Goal: Task Accomplishment & Management: Manage account settings

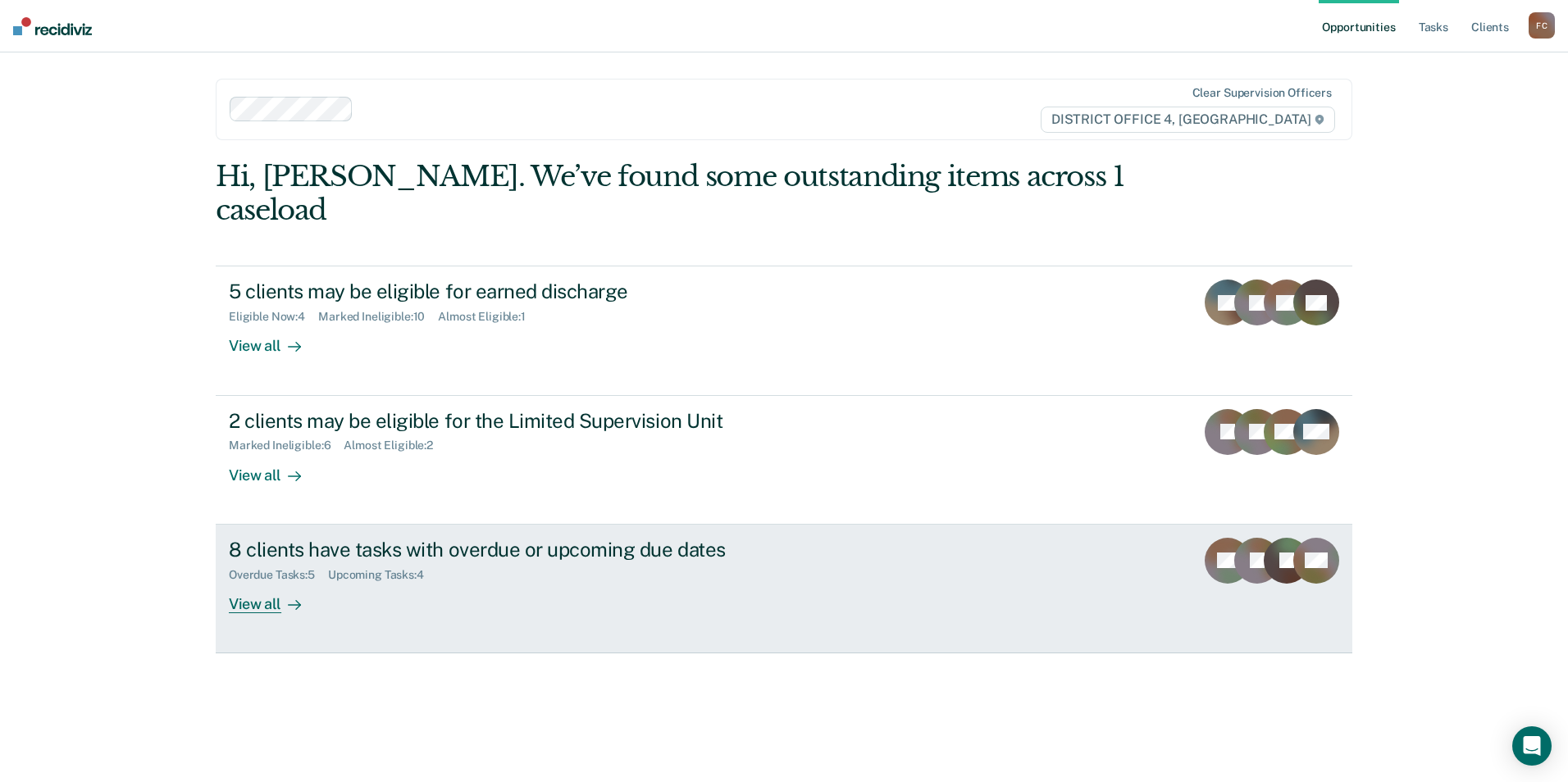
click at [407, 538] on div "8 clients have tasks with overdue or upcoming due dates" at bounding box center [516, 550] width 575 height 24
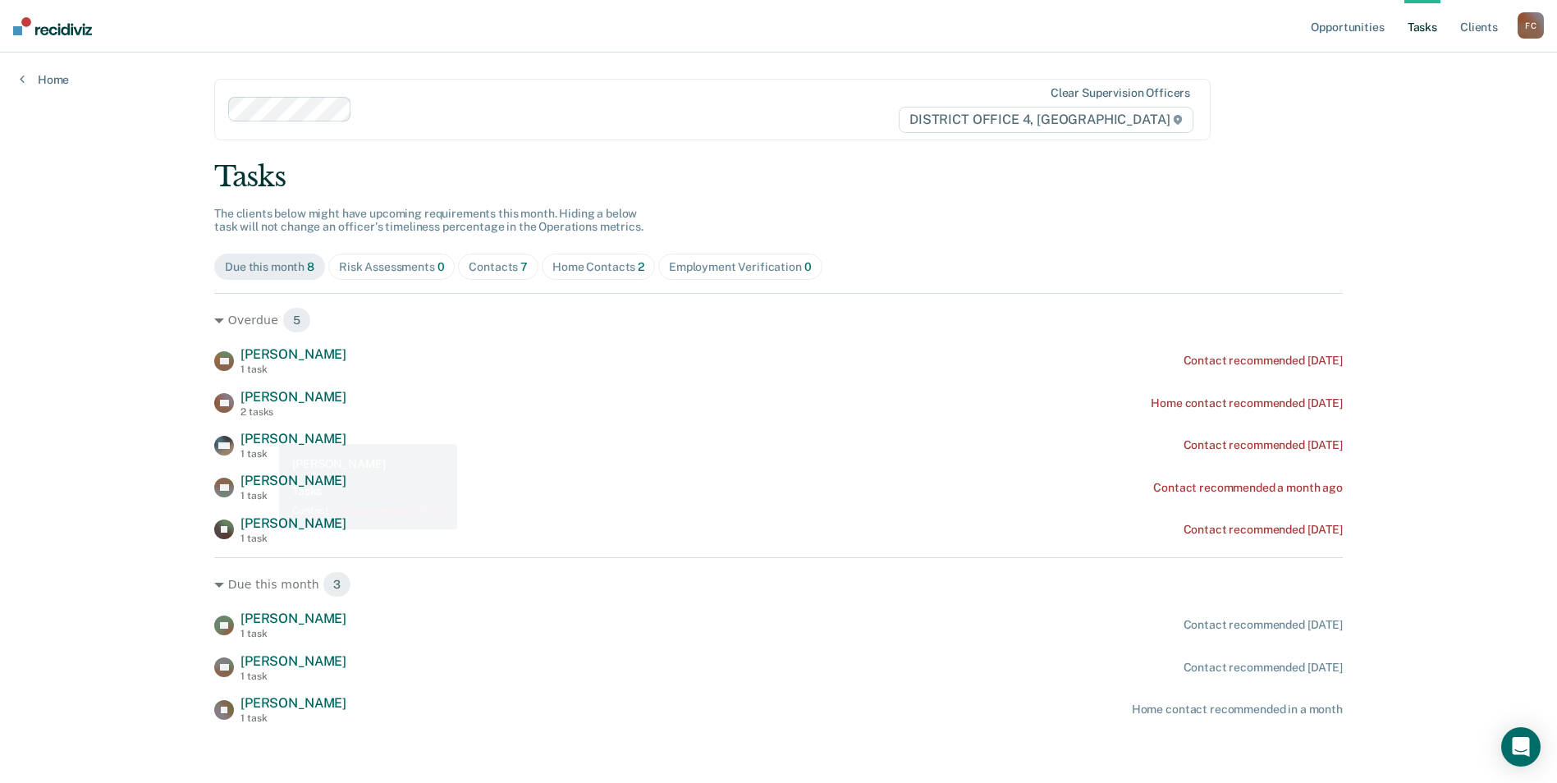
click at [269, 440] on span "[PERSON_NAME]" at bounding box center [294, 439] width 106 height 16
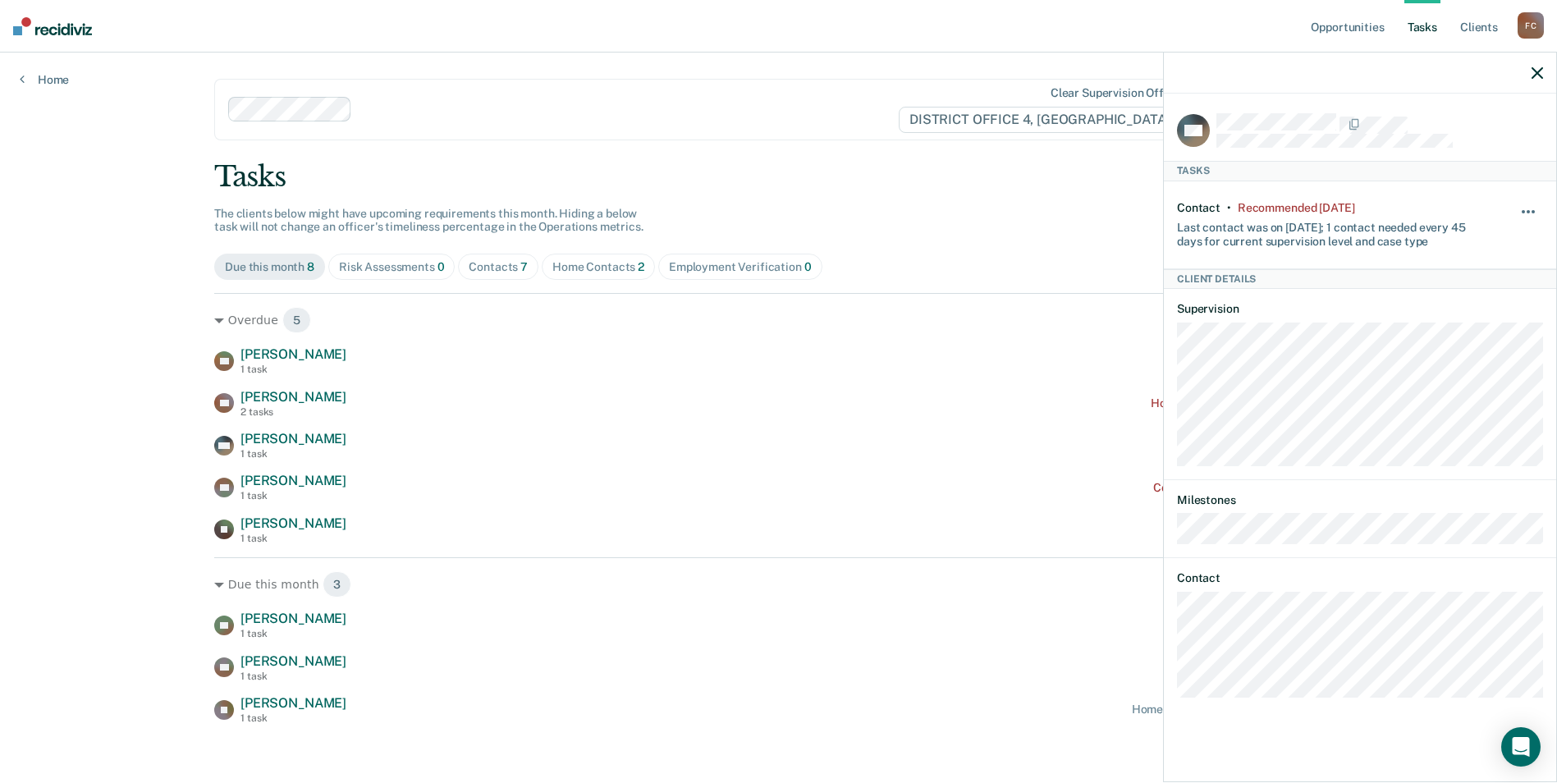
click at [1528, 212] on button "button" at bounding box center [1529, 220] width 28 height 26
click at [1464, 342] on button "90 days" at bounding box center [1484, 342] width 118 height 26
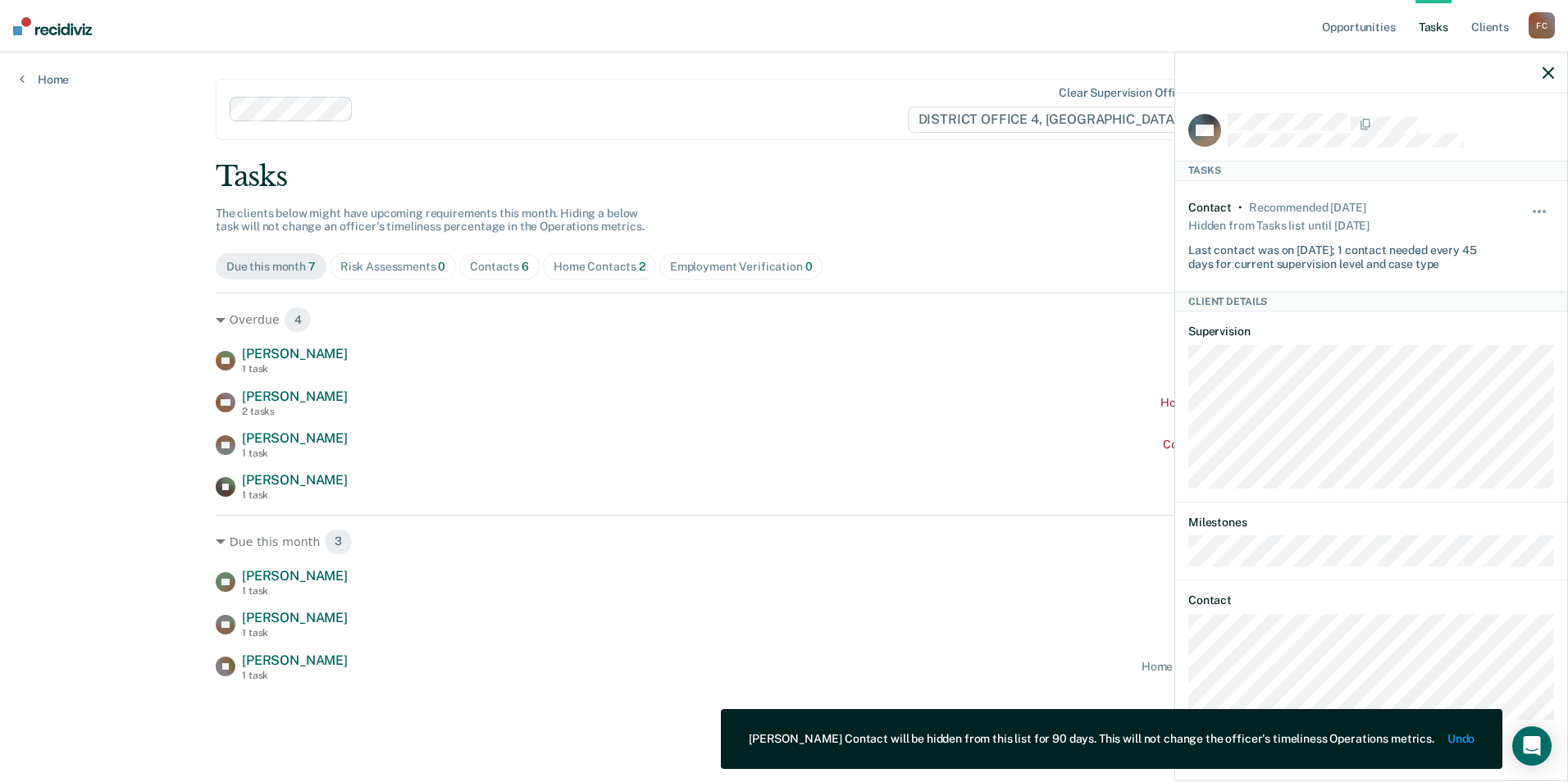
click at [1454, 736] on button "Undo" at bounding box center [1460, 739] width 27 height 14
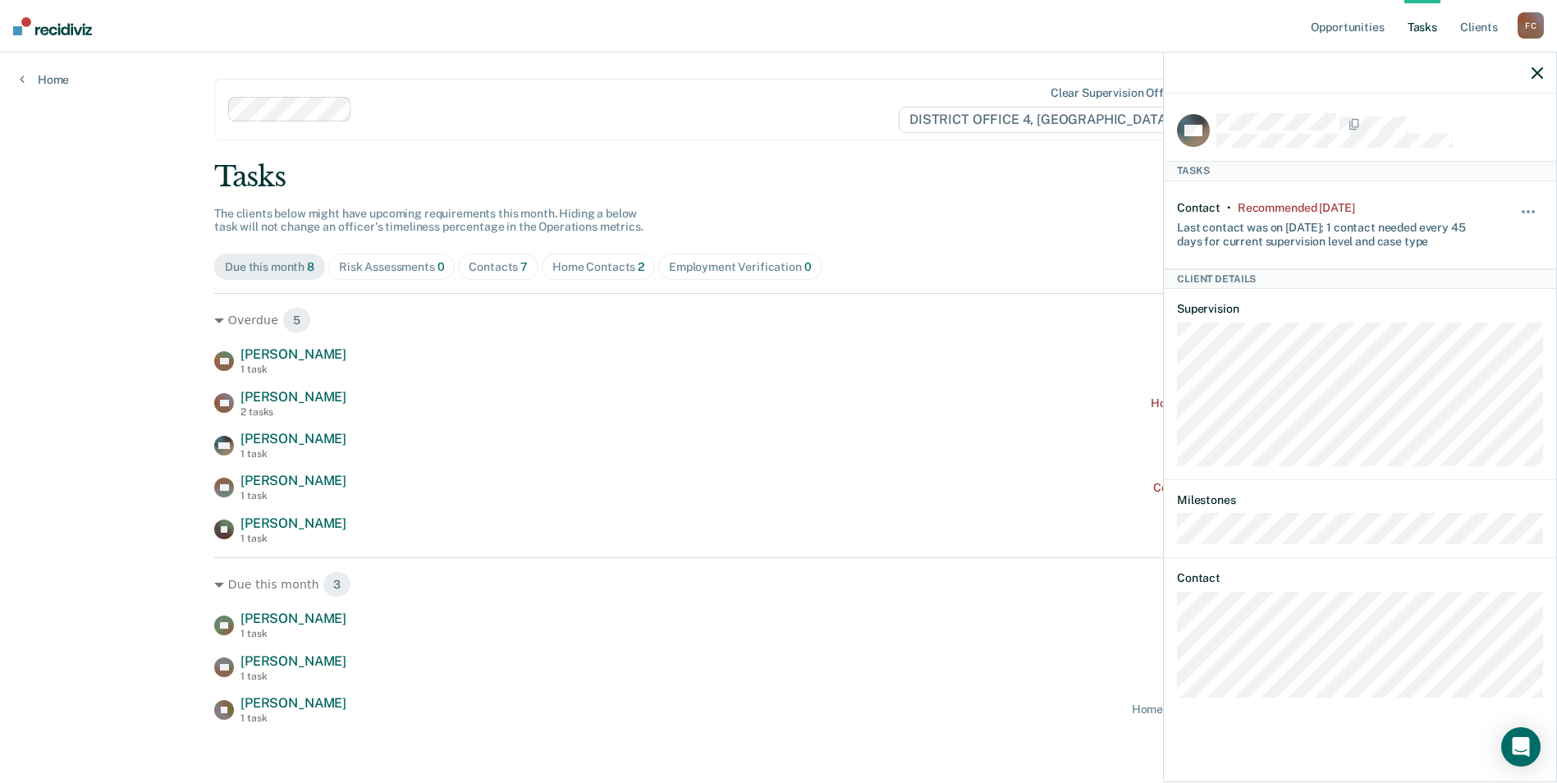
click at [1524, 202] on div "Hide from tasks list for... 7 days 30 days 90 days" at bounding box center [1529, 225] width 28 height 48
click at [1524, 210] on span "button" at bounding box center [1523, 211] width 3 height 3
click at [1464, 311] on button "30 days" at bounding box center [1484, 316] width 118 height 26
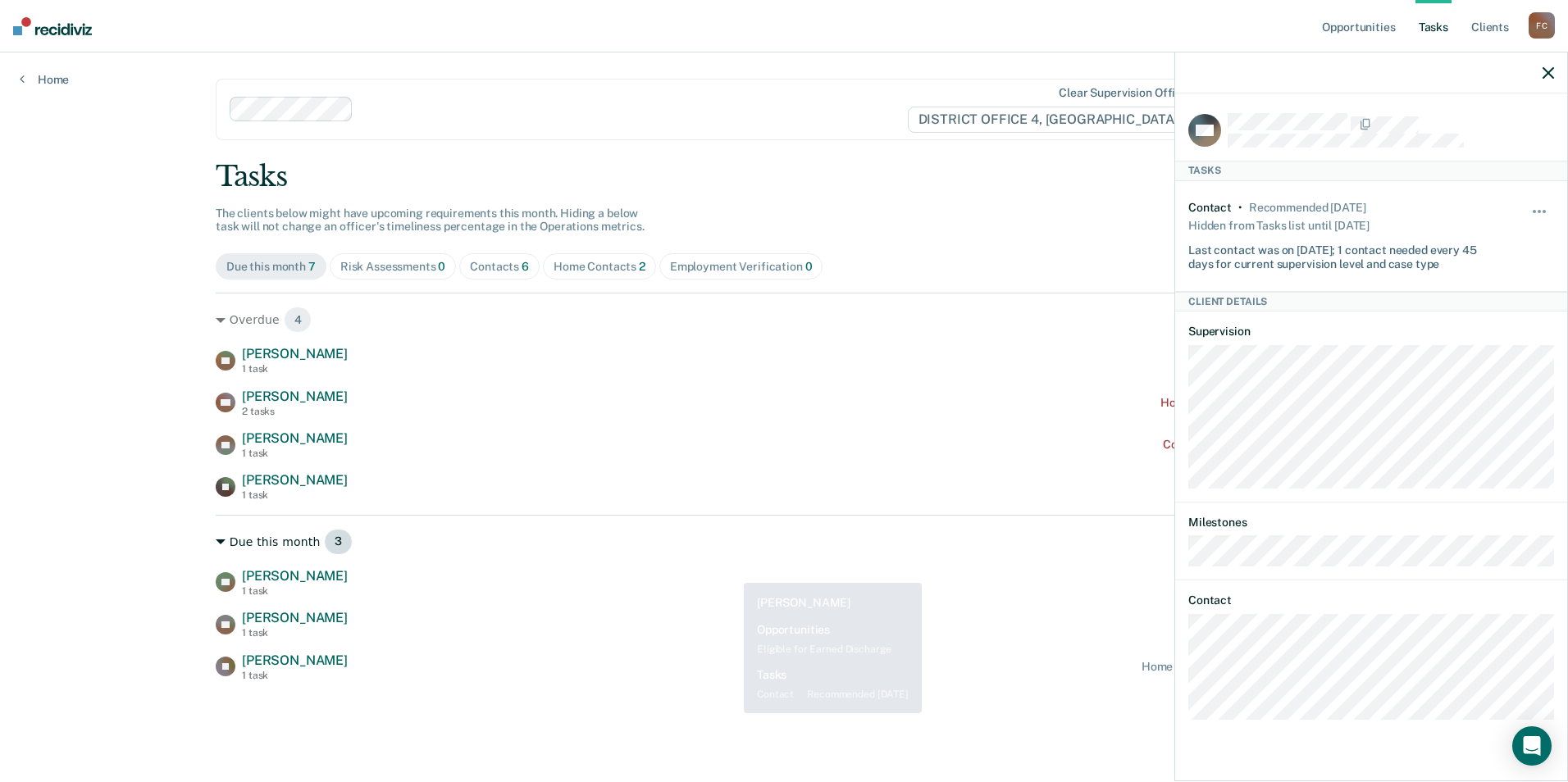
click at [735, 535] on div "Due this month 3" at bounding box center [784, 542] width 1137 height 26
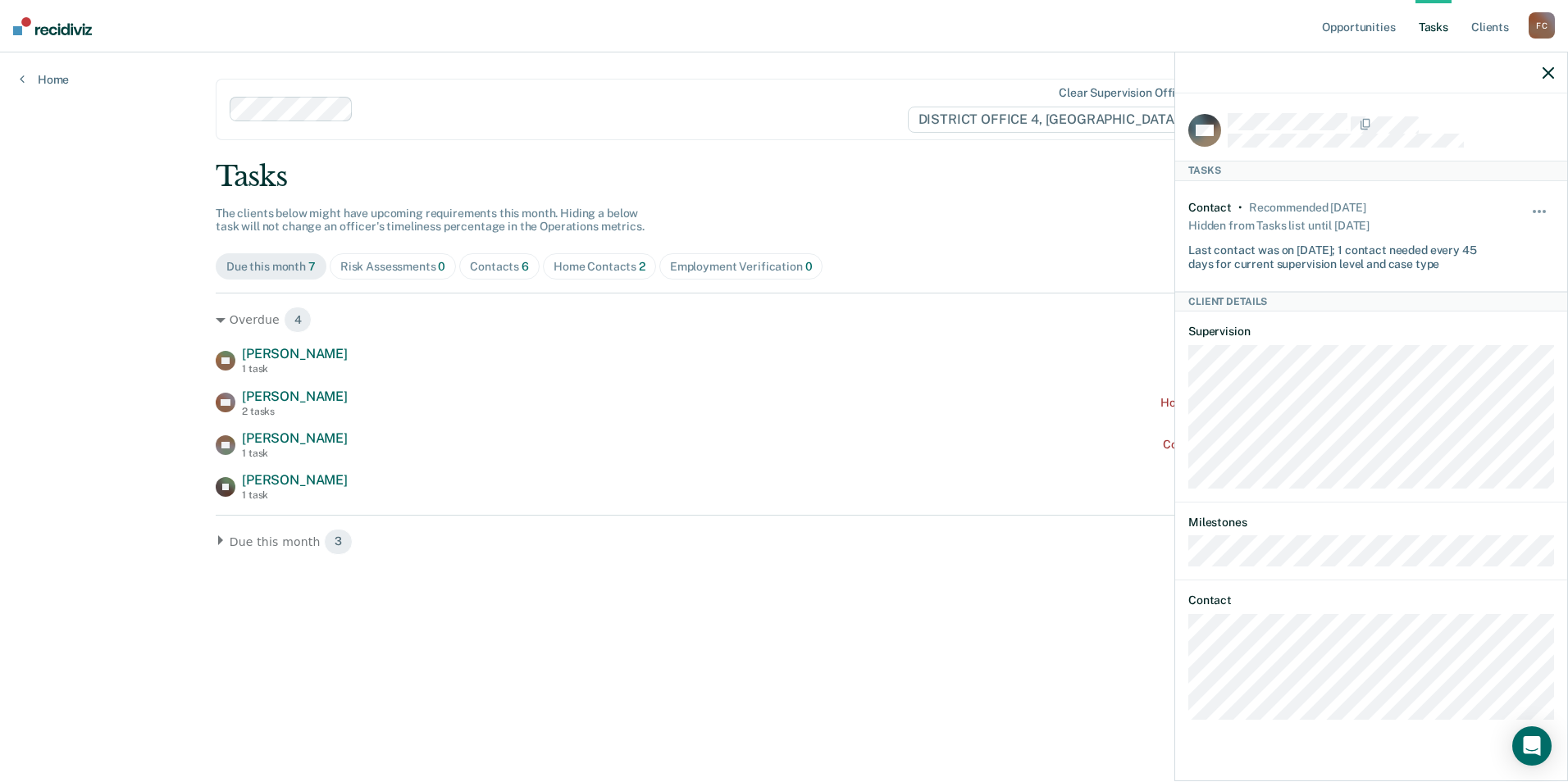
click at [605, 268] on div "Home Contacts 2" at bounding box center [599, 267] width 92 height 14
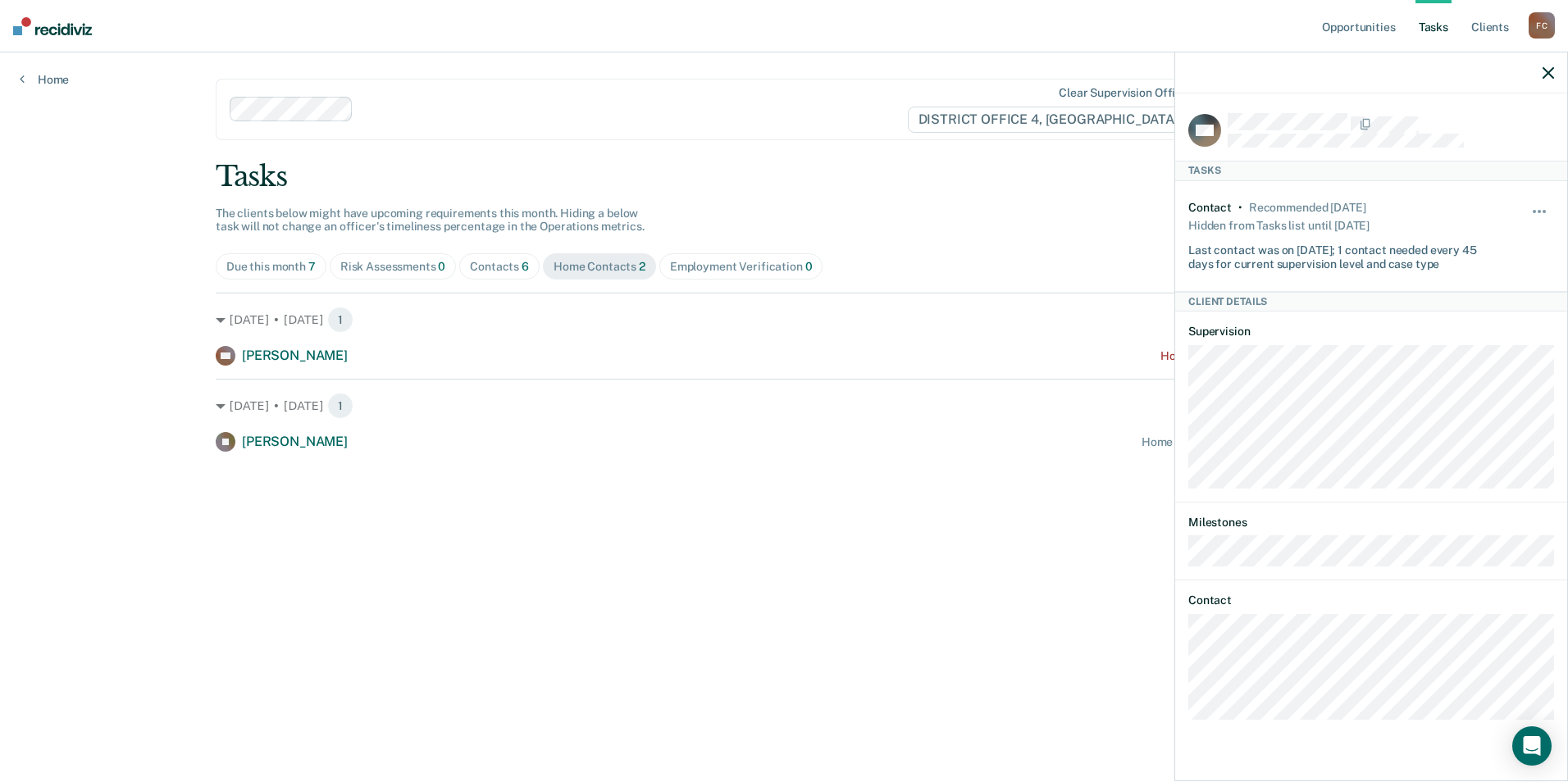
click at [1549, 73] on icon "button" at bounding box center [1547, 72] width 11 height 11
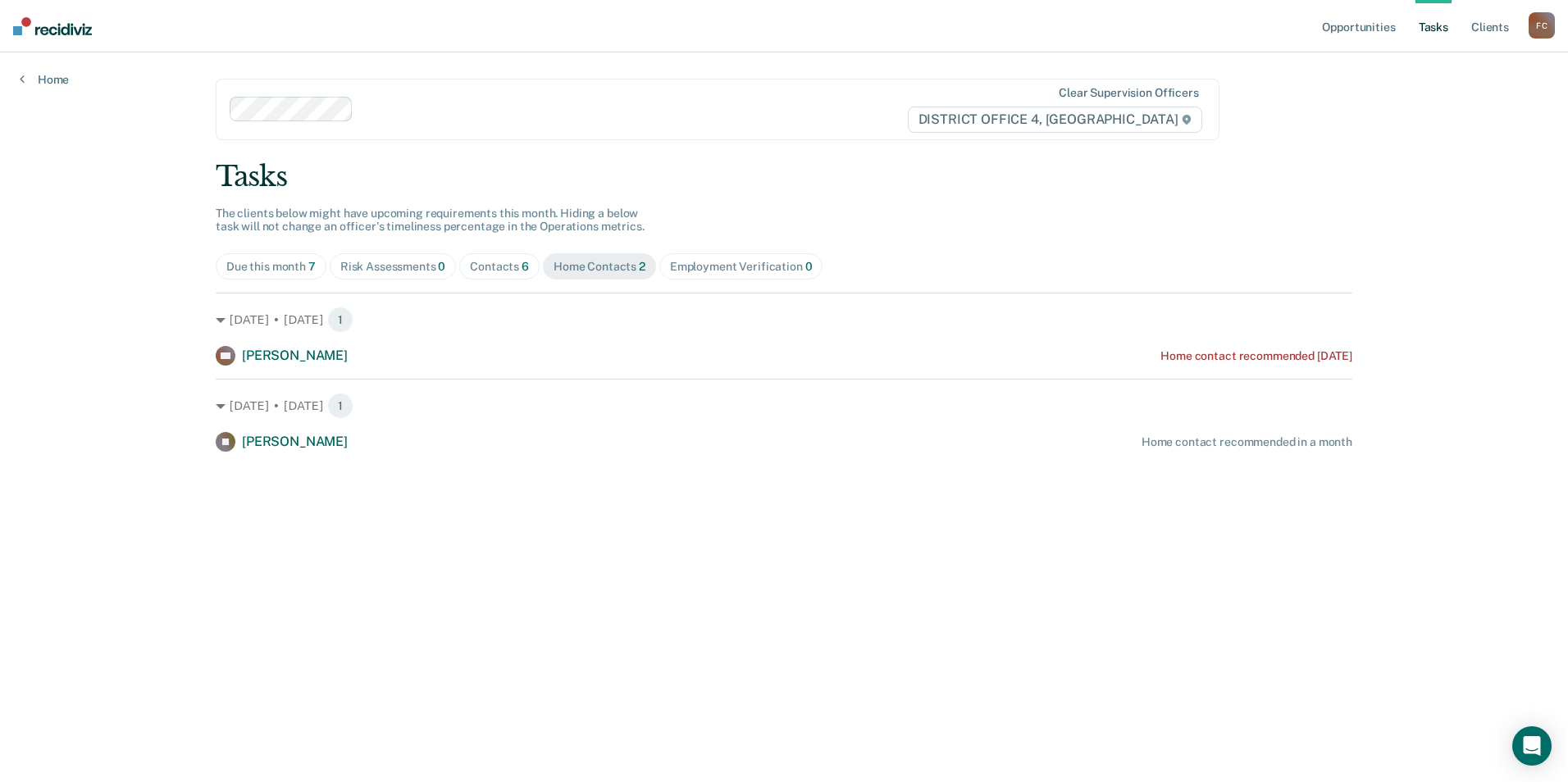
click at [306, 268] on div "Due this month 7" at bounding box center [271, 267] width 89 height 14
